Goal: Information Seeking & Learning: Learn about a topic

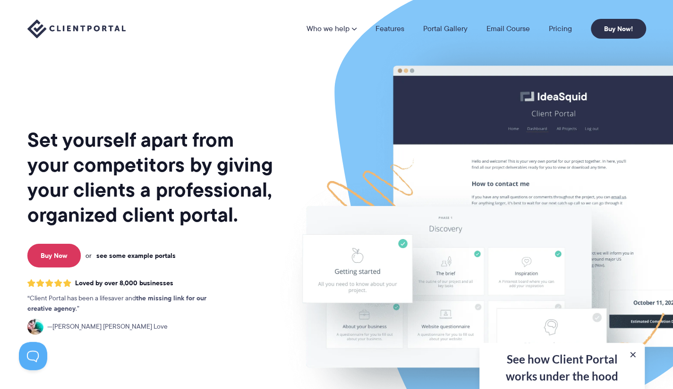
click at [148, 254] on link "see some example portals" at bounding box center [135, 256] width 79 height 8
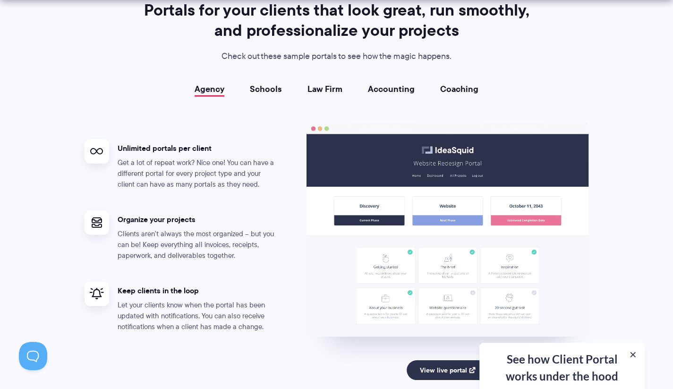
scroll to position [1728, 0]
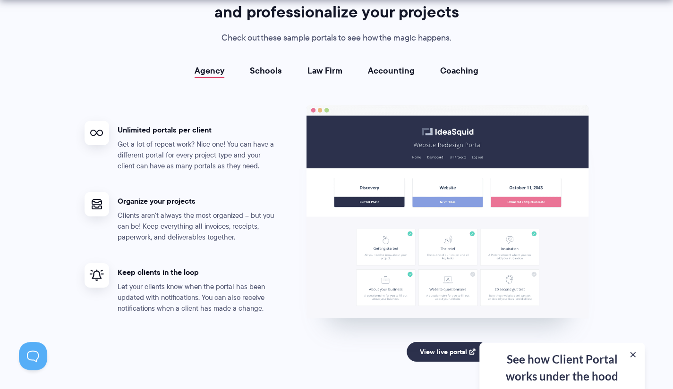
click at [261, 71] on link "Schools" at bounding box center [266, 70] width 32 height 9
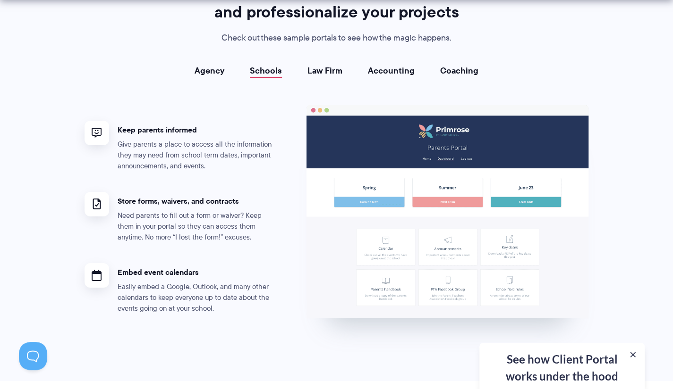
click at [208, 74] on link "Agency" at bounding box center [210, 70] width 30 height 9
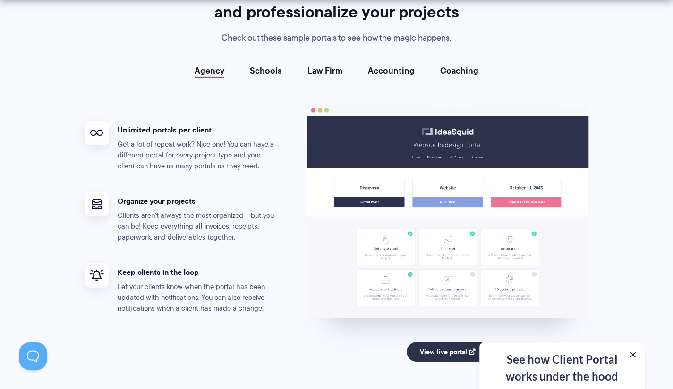
click at [335, 73] on link "Law Firm" at bounding box center [324, 70] width 35 height 9
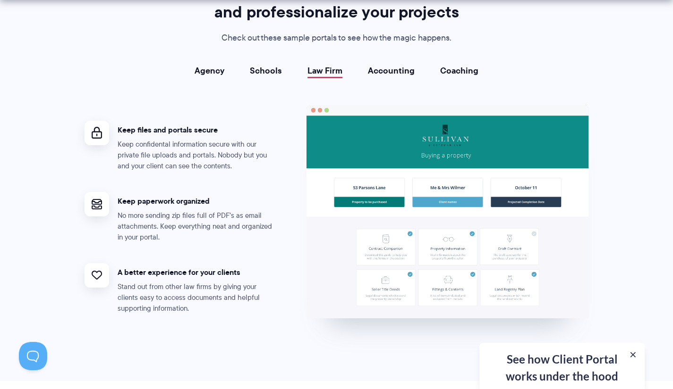
click at [412, 78] on div "Agency Schools Law Firm Accounting Coaching Agency Unlimited portals per client…" at bounding box center [337, 199] width 504 height 266
click at [399, 75] on link "Accounting" at bounding box center [391, 70] width 47 height 9
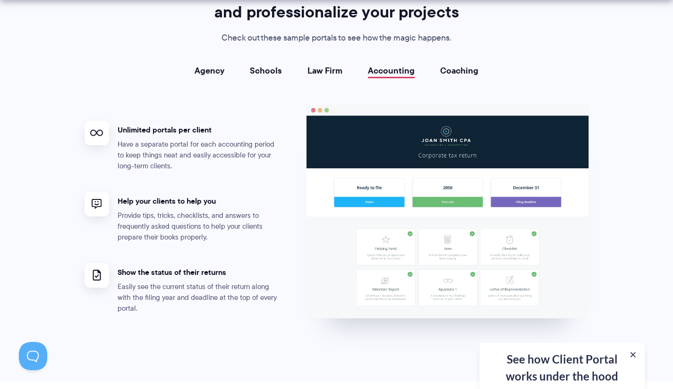
click at [452, 76] on link "Coaching" at bounding box center [459, 70] width 38 height 9
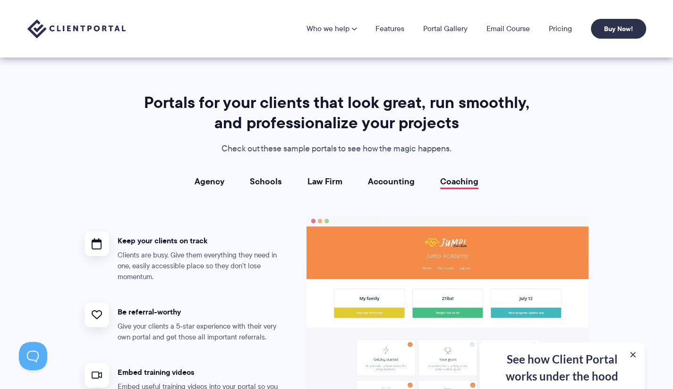
scroll to position [1586, 0]
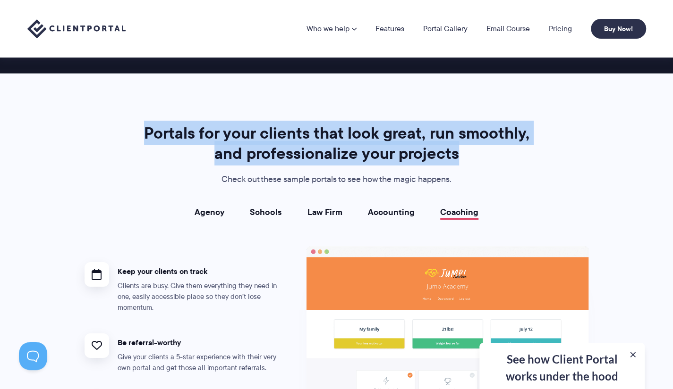
drag, startPoint x: 177, startPoint y: 134, endPoint x: 463, endPoint y: 150, distance: 286.1
click at [463, 150] on h2 "Portals for your clients that look great, run smoothly, and professionalize you…" at bounding box center [337, 143] width 394 height 41
copy h2 "Portals for your clients that look great, run smoothly, and professionalize you…"
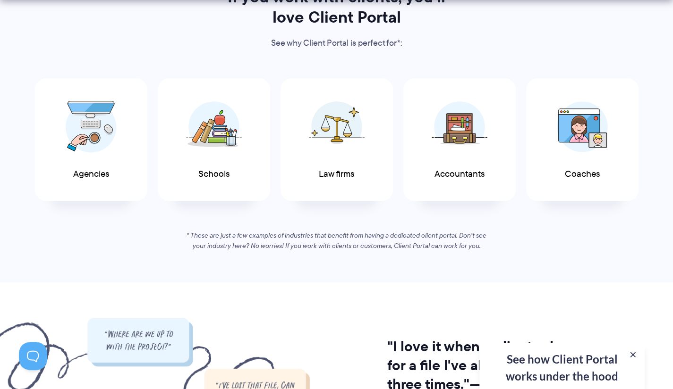
scroll to position [720, 0]
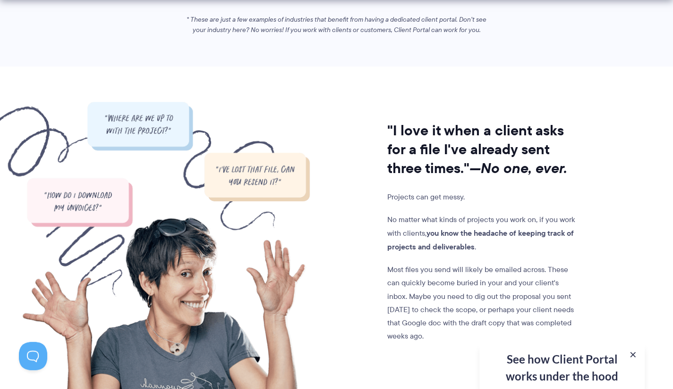
drag, startPoint x: 679, startPoint y: 167, endPoint x: 401, endPoint y: 158, distance: 278.2
click at [401, 158] on h2 ""I love it when a client asks for a file I've already sent three times." —No on…" at bounding box center [483, 149] width 192 height 57
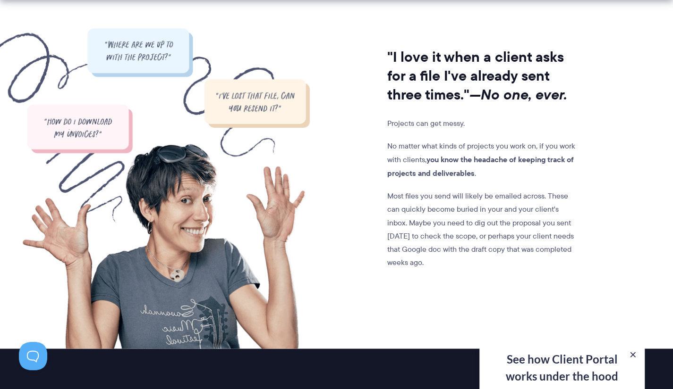
scroll to position [768, 0]
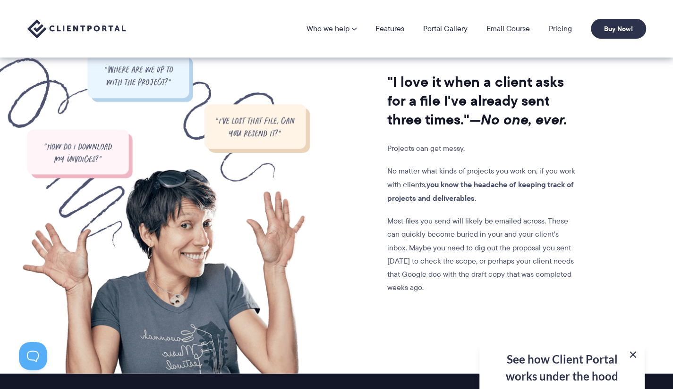
click at [632, 355] on button at bounding box center [632, 354] width 11 height 11
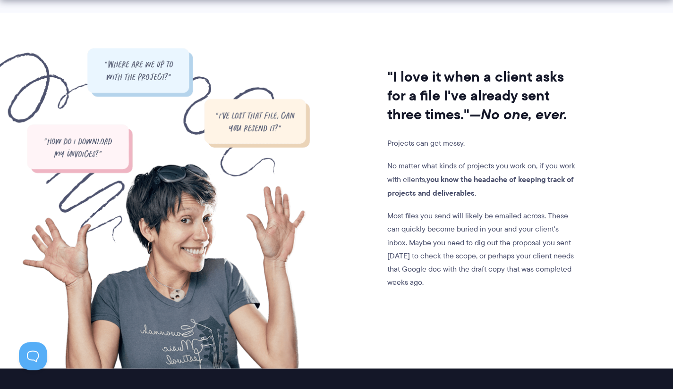
scroll to position [799, 0]
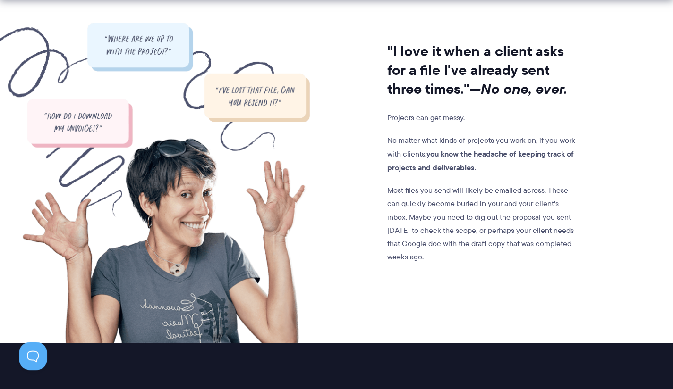
drag, startPoint x: 679, startPoint y: 90, endPoint x: 402, endPoint y: 278, distance: 334.6
click at [402, 278] on div ""I love it when a client asks for a file I've already sent three times." —No on…" at bounding box center [444, 183] width 269 height 321
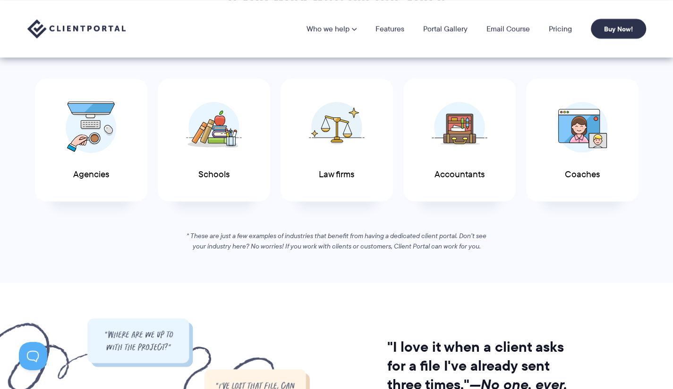
scroll to position [14, 0]
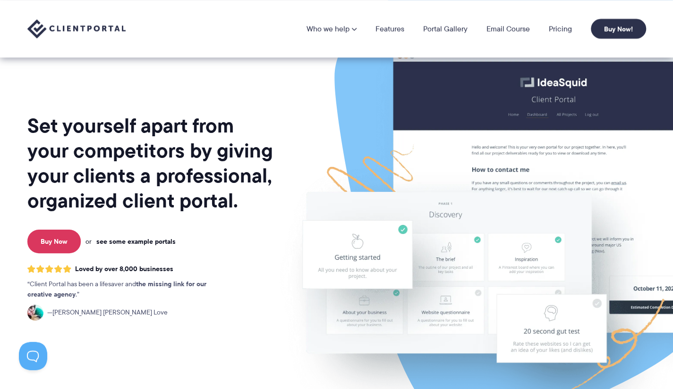
click at [147, 241] on link "see some example portals" at bounding box center [135, 241] width 79 height 8
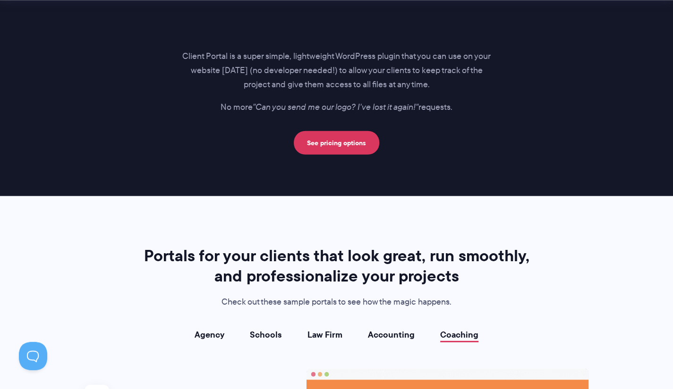
scroll to position [1700, 0]
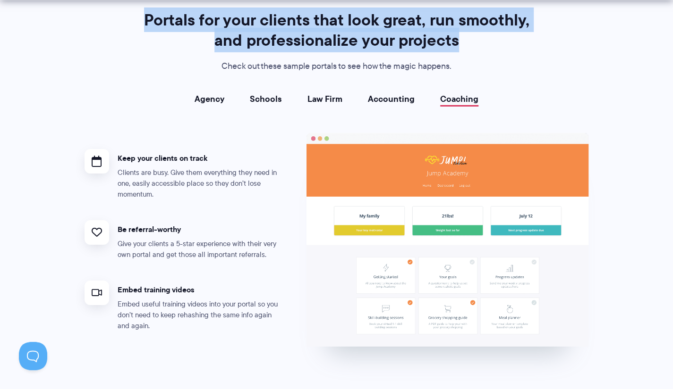
drag, startPoint x: 150, startPoint y: 25, endPoint x: 488, endPoint y: 48, distance: 339.3
click at [488, 48] on h2 "Portals for your clients that look great, run smoothly, and professionalize you…" at bounding box center [337, 30] width 394 height 41
copy h2 "Portals for your clients that look great, run smoothly, and professionalize you…"
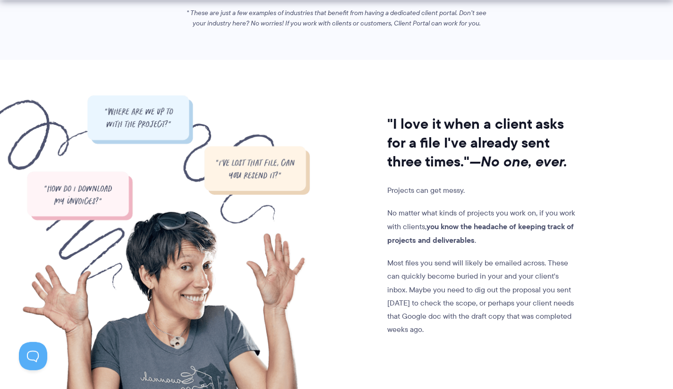
scroll to position [755, 0]
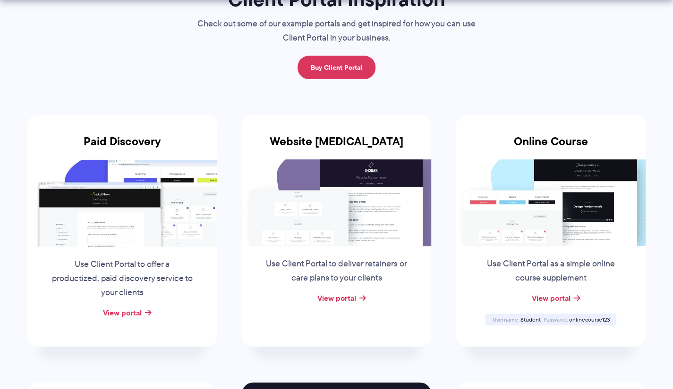
scroll to position [106, 0]
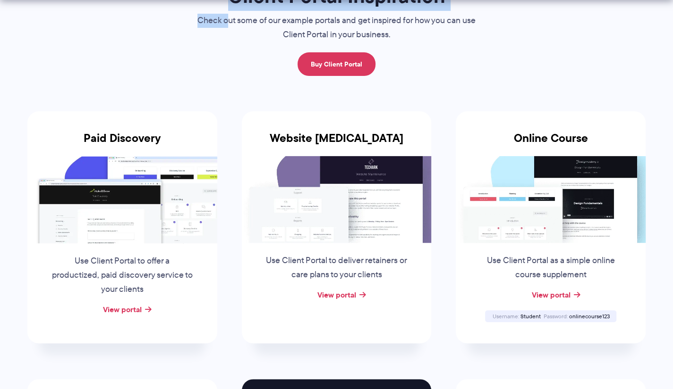
drag, startPoint x: 194, startPoint y: 12, endPoint x: 195, endPoint y: 5, distance: 7.3
click at [195, 7] on div "Client Portal Inspiration Check out some of our example portals and get inspire…" at bounding box center [336, 29] width 316 height 93
